Goal: Information Seeking & Learning: Learn about a topic

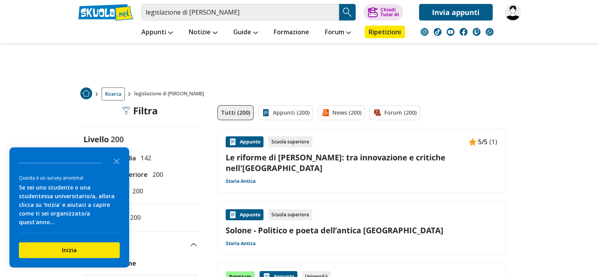
click at [297, 160] on link "Le riforme di Solone: tra innovazione e critiche nell'Atene antica" at bounding box center [362, 162] width 272 height 21
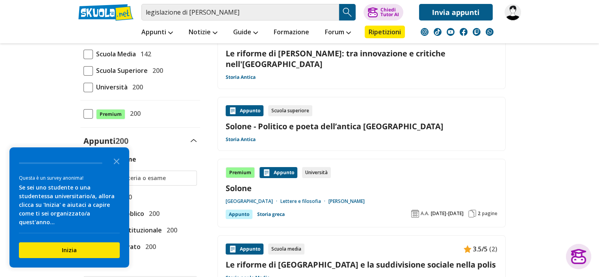
scroll to position [118, 0]
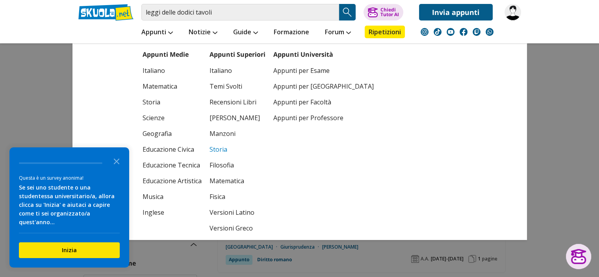
click at [217, 150] on link "Storia" at bounding box center [237, 149] width 56 height 16
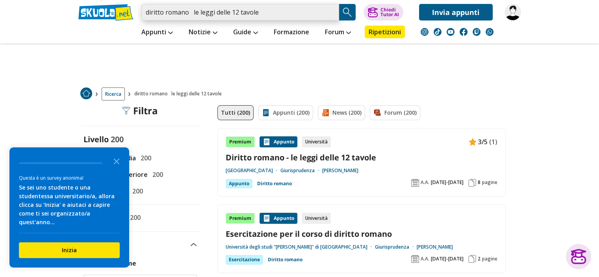
click at [191, 15] on input "diritto romano le leggi delle 12 tavole" at bounding box center [240, 12] width 198 height 17
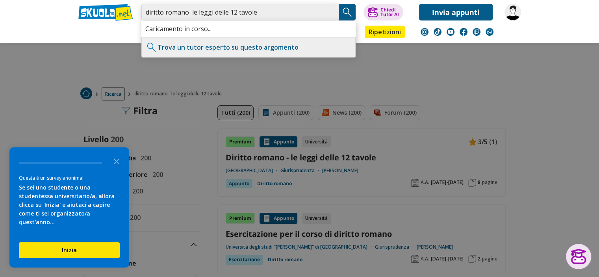
type input "diritto romano le leggi delle 12 tavole"
click at [346, 17] on img "Search Button" at bounding box center [347, 12] width 12 height 12
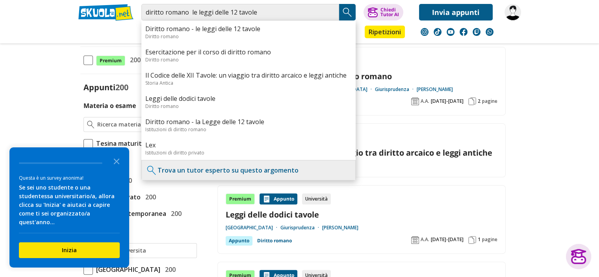
scroll to position [400, 0]
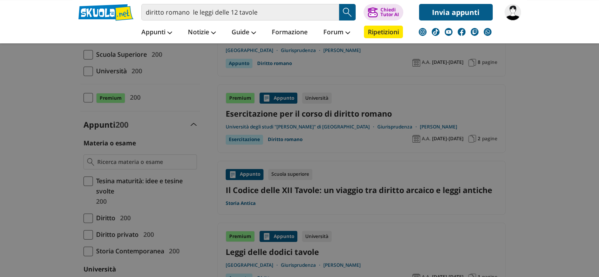
scroll to position [118, 0]
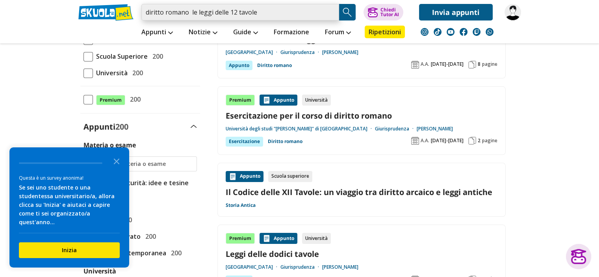
click at [174, 15] on input "diritto romano le leggi delle 12 tavole" at bounding box center [240, 12] width 198 height 17
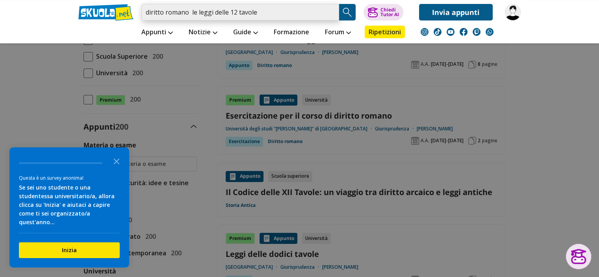
click at [174, 15] on input "diritto romano le leggi delle 12 tavole" at bounding box center [240, 12] width 198 height 17
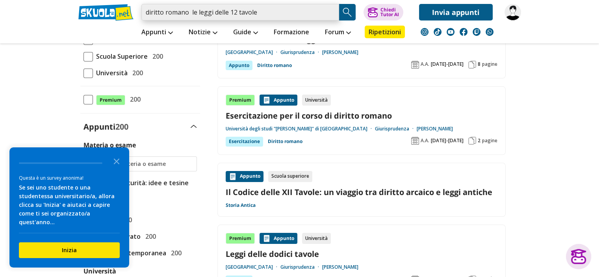
click at [174, 15] on input "diritto romano le leggi delle 12 tavole" at bounding box center [240, 12] width 198 height 17
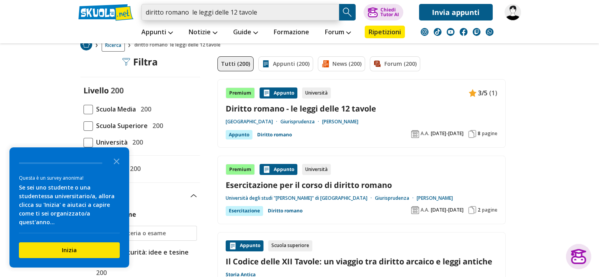
scroll to position [15, 0]
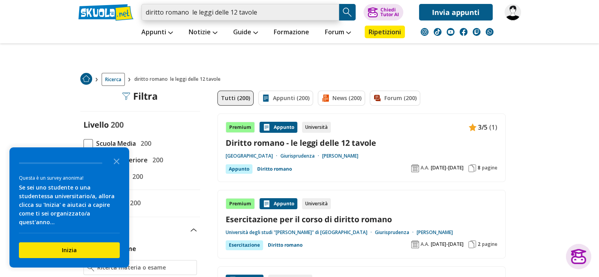
drag, startPoint x: 261, startPoint y: 11, endPoint x: 178, endPoint y: 19, distance: 83.8
click at [115, 2] on div "diritto romano le leggi delle 12 tavole Caricamento in corso... Trova un tutor …" at bounding box center [299, 10] width 454 height 20
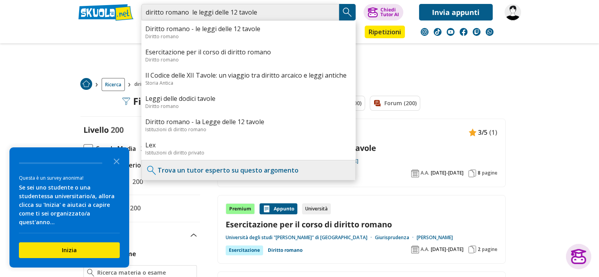
scroll to position [79, 0]
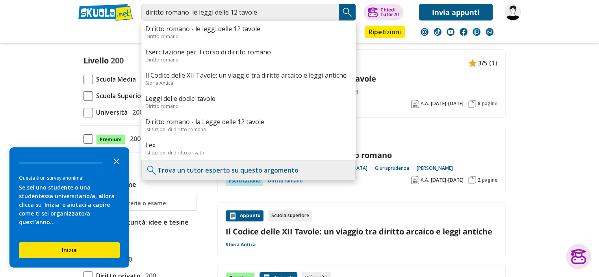
click at [113, 168] on icon "Close the survey" at bounding box center [117, 161] width 16 height 16
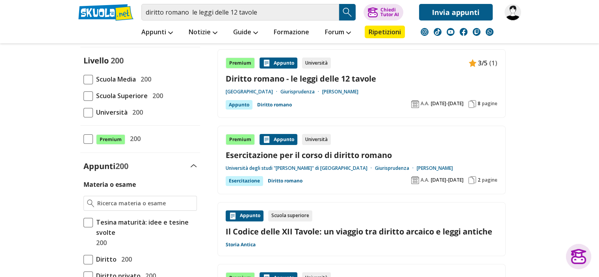
scroll to position [0, 0]
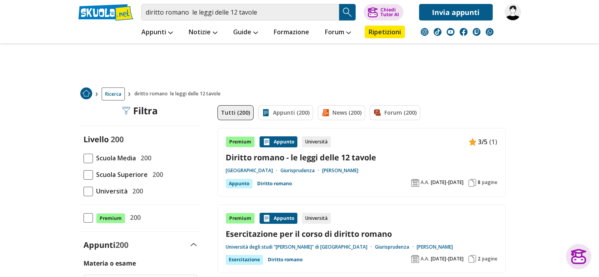
click at [113, 172] on span "Scuola Superiore" at bounding box center [120, 174] width 55 height 10
click at [83, 174] on input "Scuola Superiore 200" at bounding box center [83, 174] width 0 height 0
click at [110, 176] on span "Scuola Superiore" at bounding box center [120, 174] width 55 height 10
click at [83, 174] on input "Scuola Superiore 200" at bounding box center [83, 174] width 0 height 0
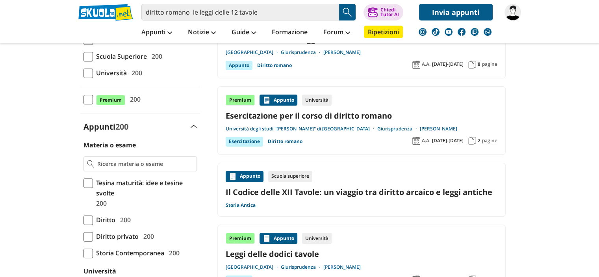
click at [384, 194] on link "Il Codice delle XII Tavole: un viaggio tra diritto arcaico e leggi antiche" at bounding box center [362, 192] width 272 height 11
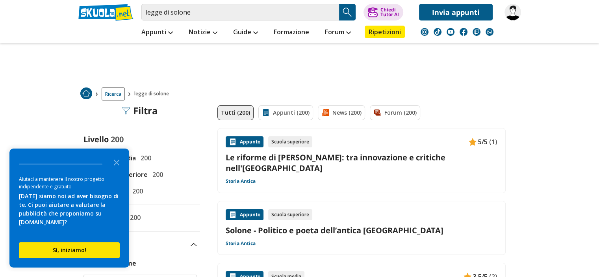
click at [337, 154] on link "Le riforme di Solone: tra innovazione e critiche nell'Atene antica" at bounding box center [362, 162] width 272 height 21
